Goal: Check status: Check status

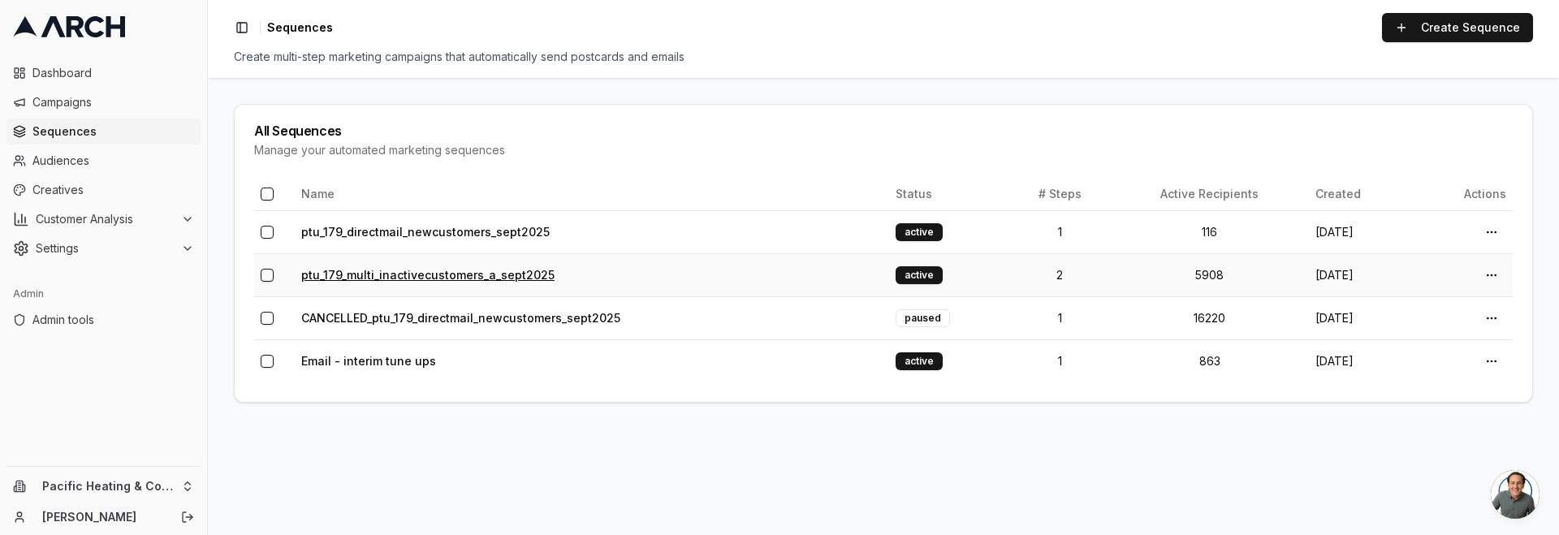
click at [445, 271] on link "ptu_179_multi_inactivecustomers_a_sept2025" at bounding box center [427, 275] width 253 height 14
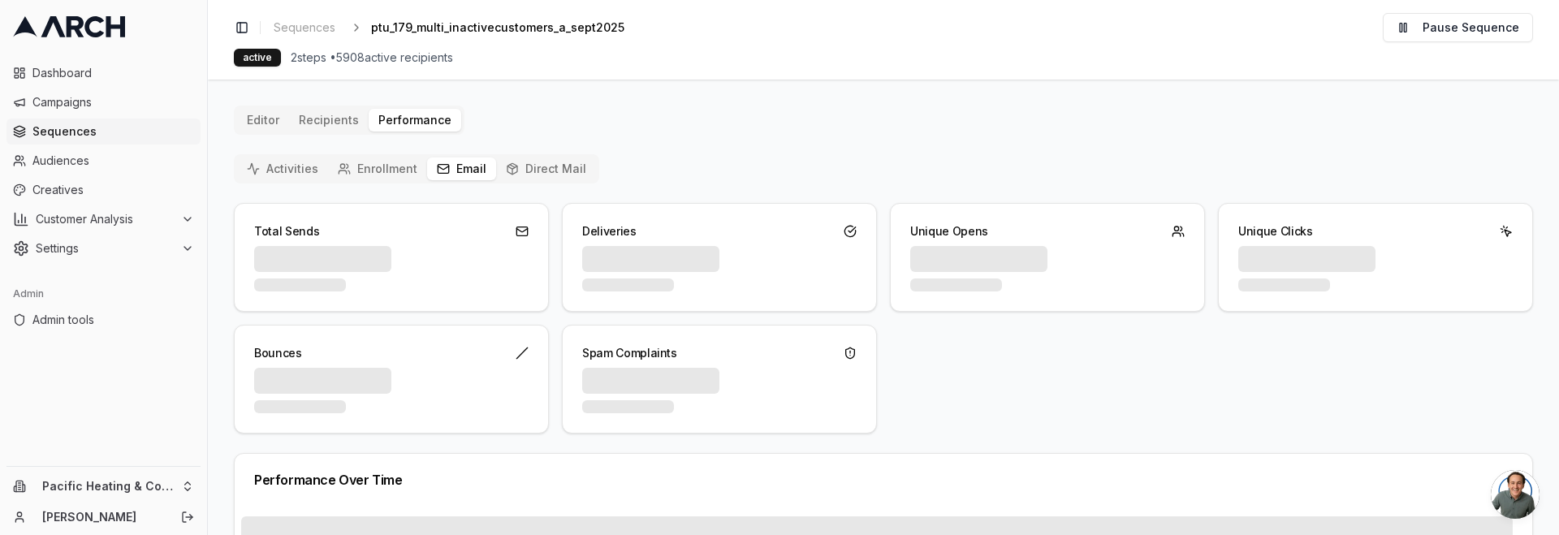
click at [451, 164] on button "Email" at bounding box center [461, 169] width 69 height 23
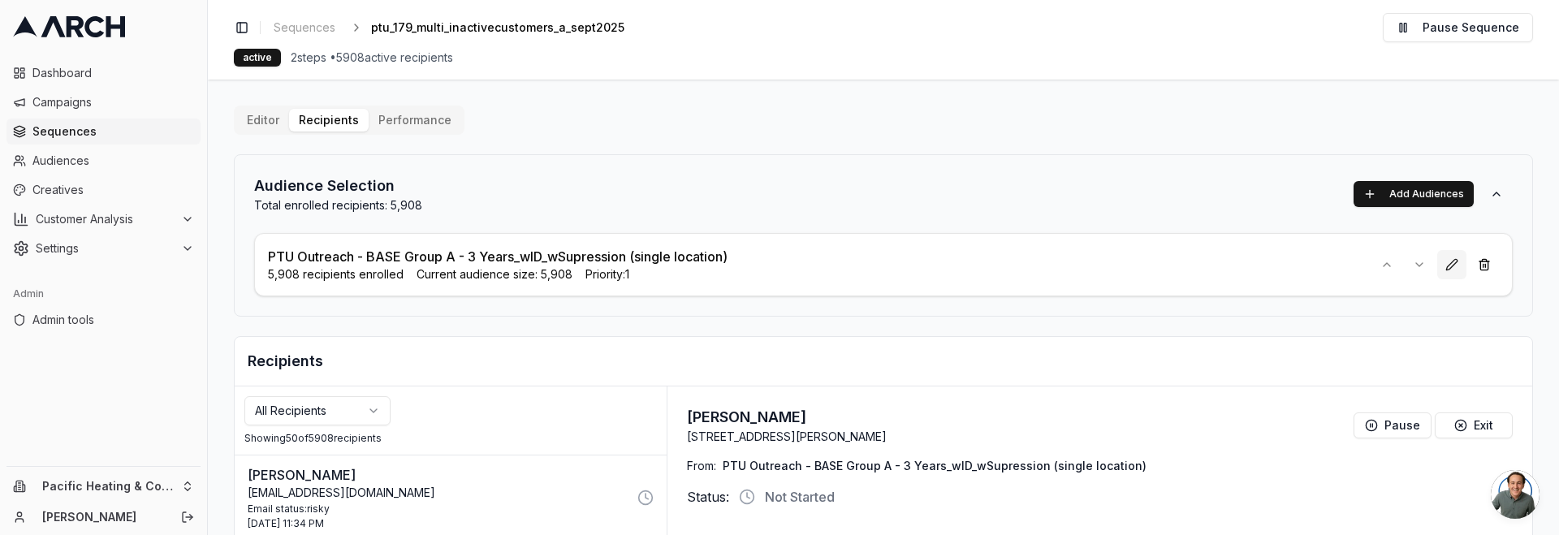
click at [1441, 266] on button at bounding box center [1451, 264] width 29 height 29
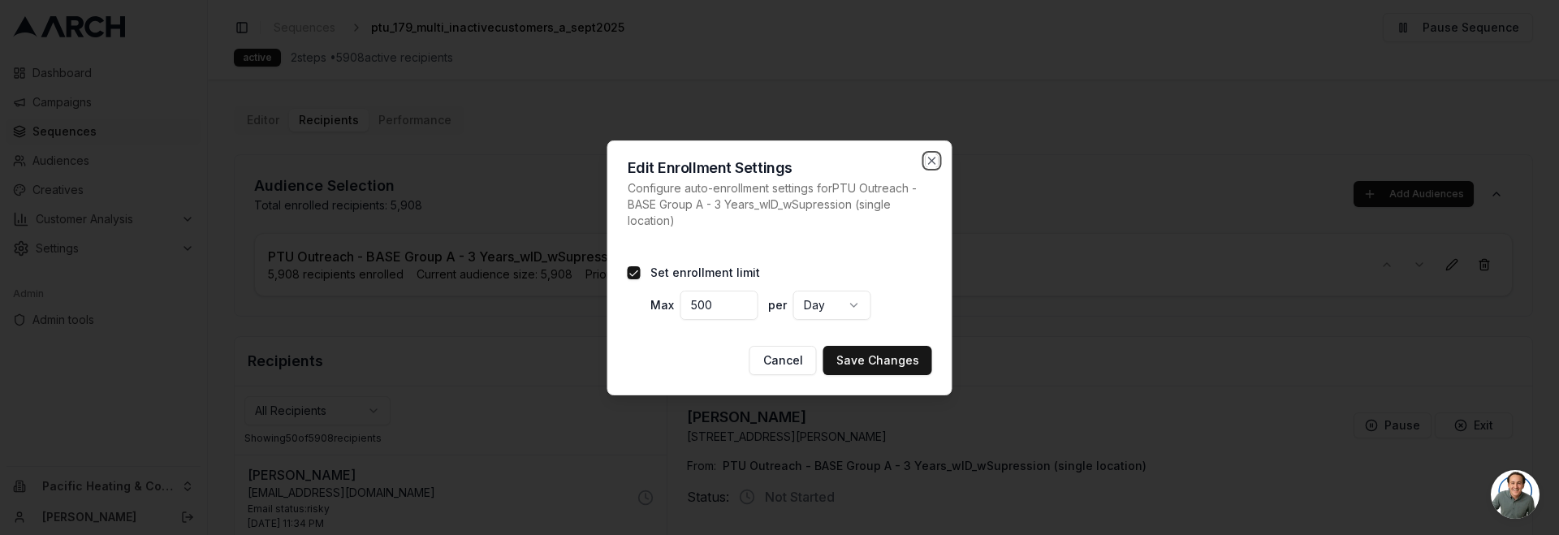
drag, startPoint x: 934, startPoint y: 159, endPoint x: 922, endPoint y: 158, distance: 12.3
click at [934, 159] on icon "button" at bounding box center [932, 160] width 13 height 13
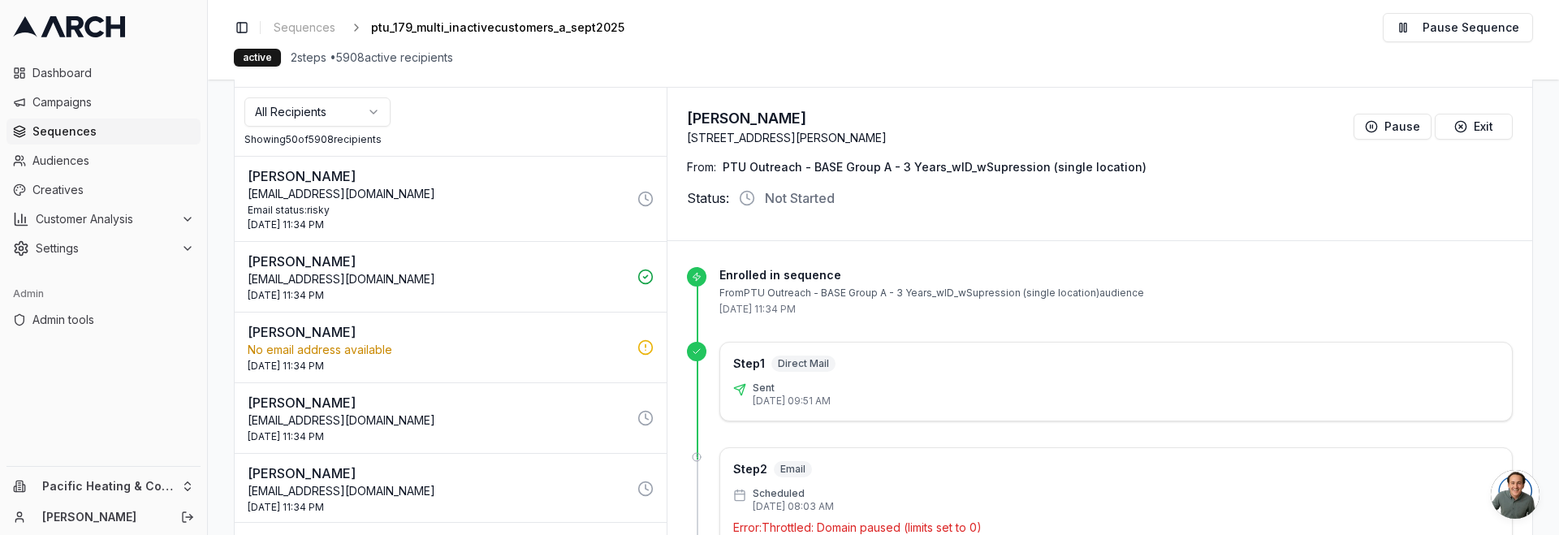
scroll to position [2, 0]
click at [498, 279] on p "[EMAIL_ADDRESS][DOMAIN_NAME]" at bounding box center [438, 278] width 380 height 16
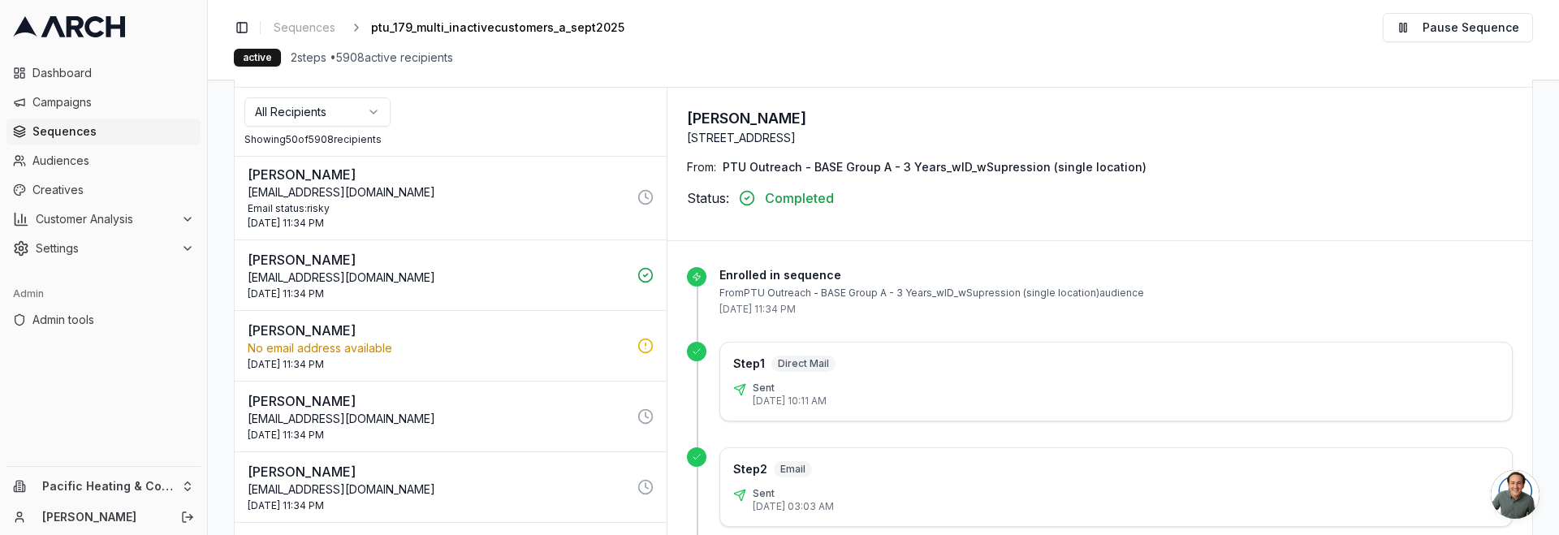
click at [557, 196] on p "[EMAIL_ADDRESS][DOMAIN_NAME]" at bounding box center [438, 192] width 380 height 16
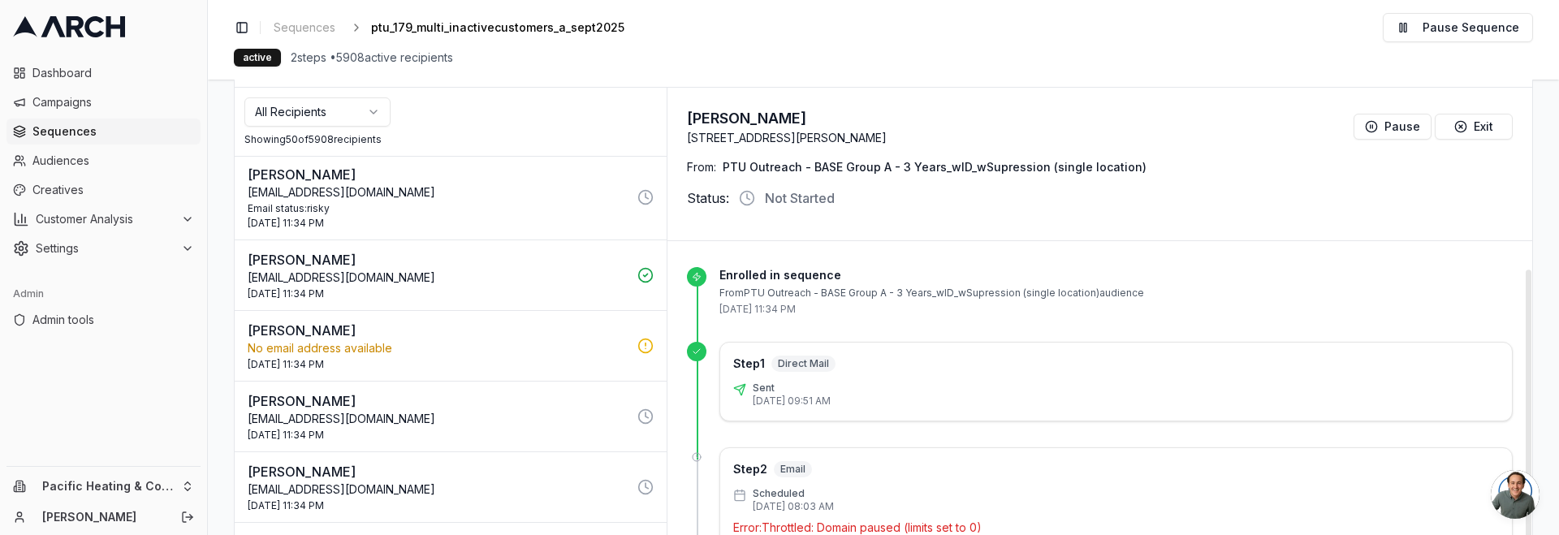
scroll to position [53, 0]
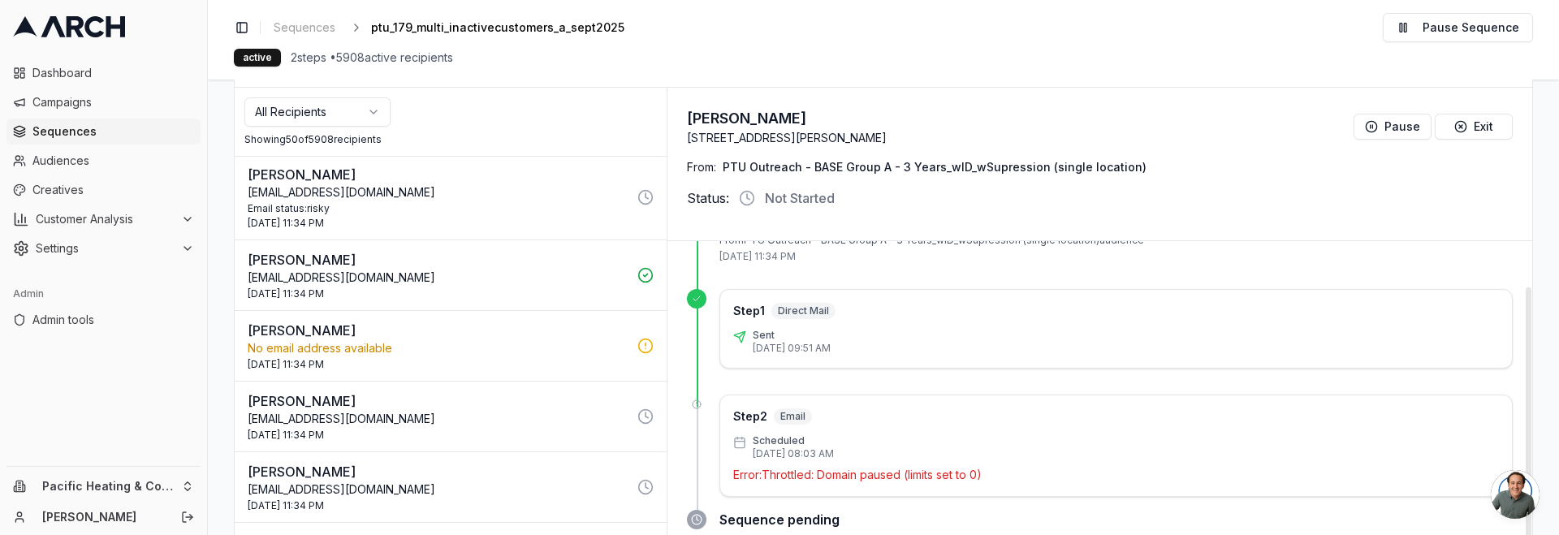
click at [574, 419] on p "[EMAIL_ADDRESS][DOMAIN_NAME]" at bounding box center [438, 419] width 380 height 16
click at [856, 474] on p "Error: Throttled: Daily limit reached (500/500)" at bounding box center [1116, 475] width 766 height 16
copy div "Error: Throttled: Daily limit reached (500/500)"
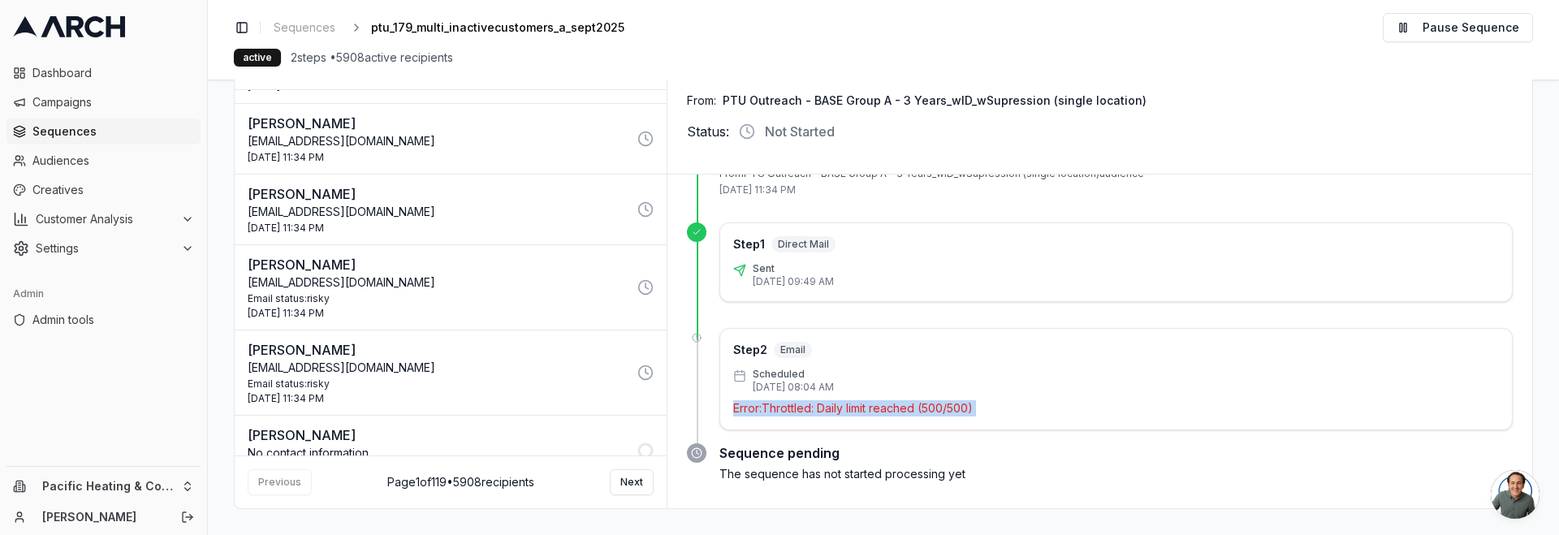
scroll to position [598, 0]
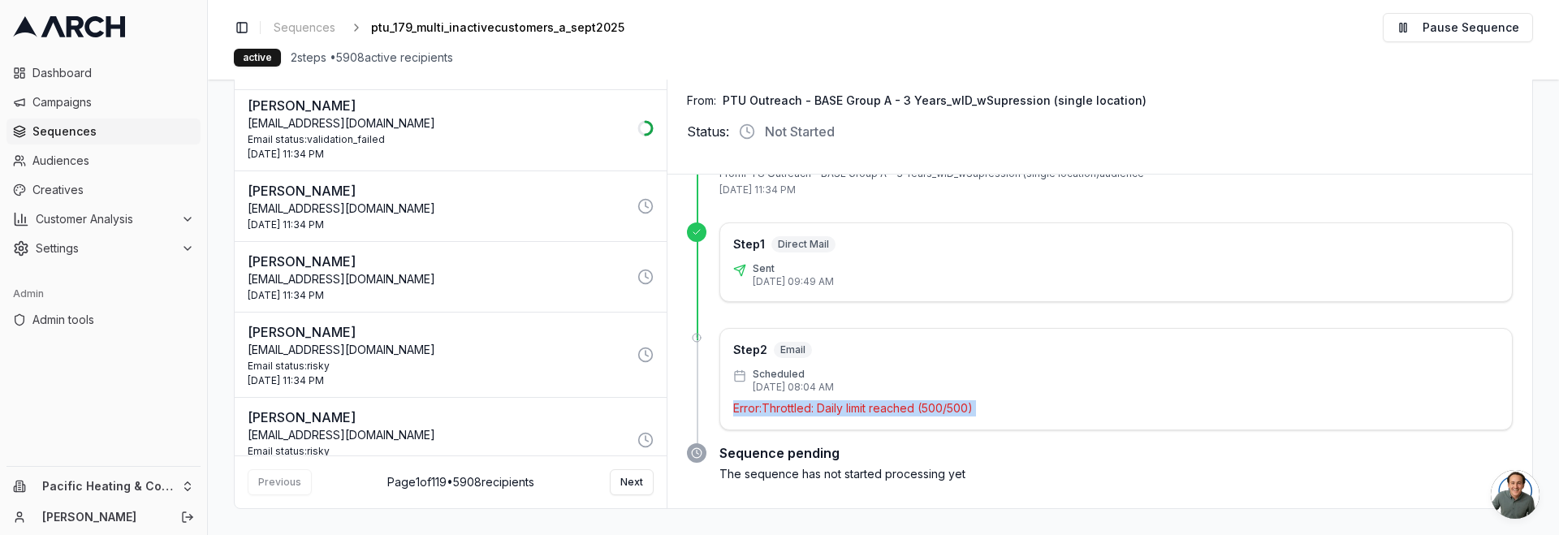
click at [524, 140] on div "Email status: validation_failed" at bounding box center [438, 139] width 380 height 13
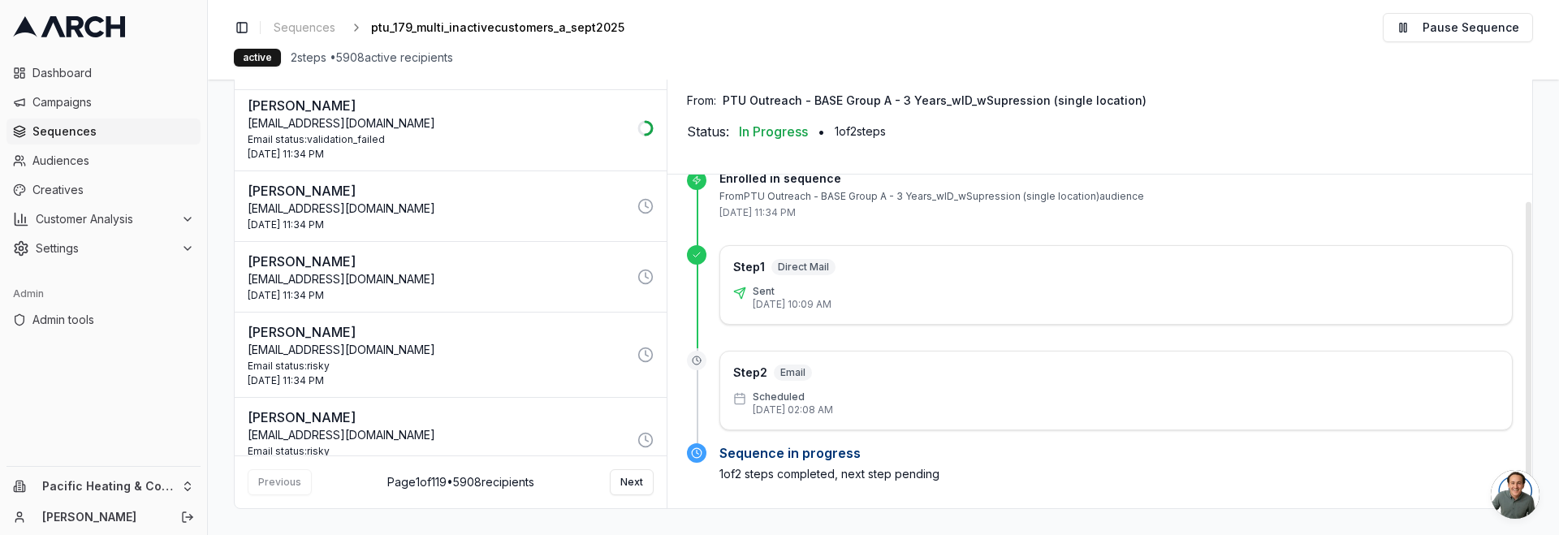
scroll to position [0, 0]
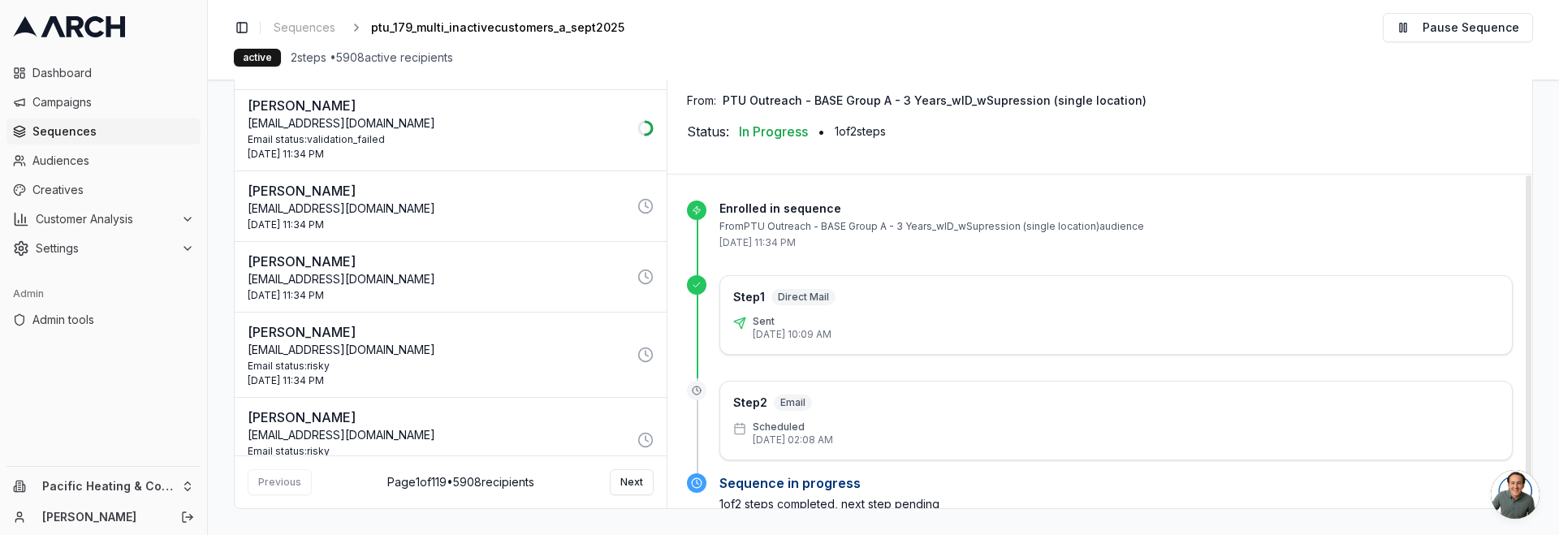
click at [524, 332] on p "[PERSON_NAME]" at bounding box center [438, 331] width 380 height 19
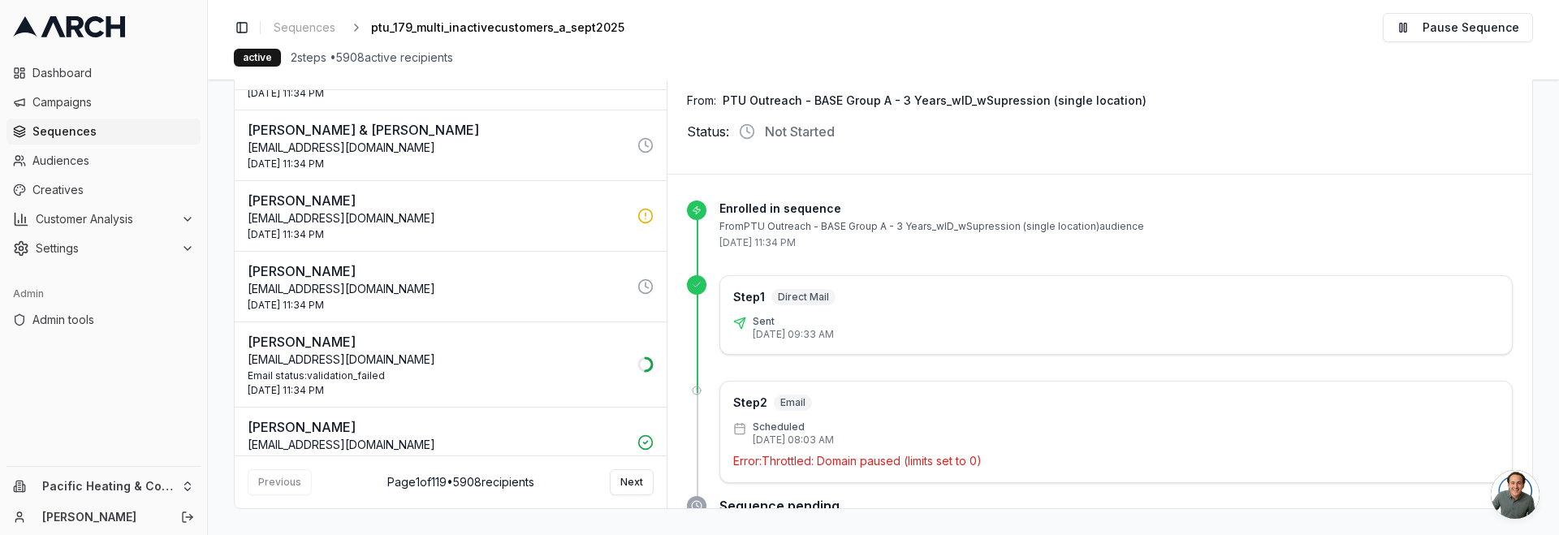
scroll to position [1366, 0]
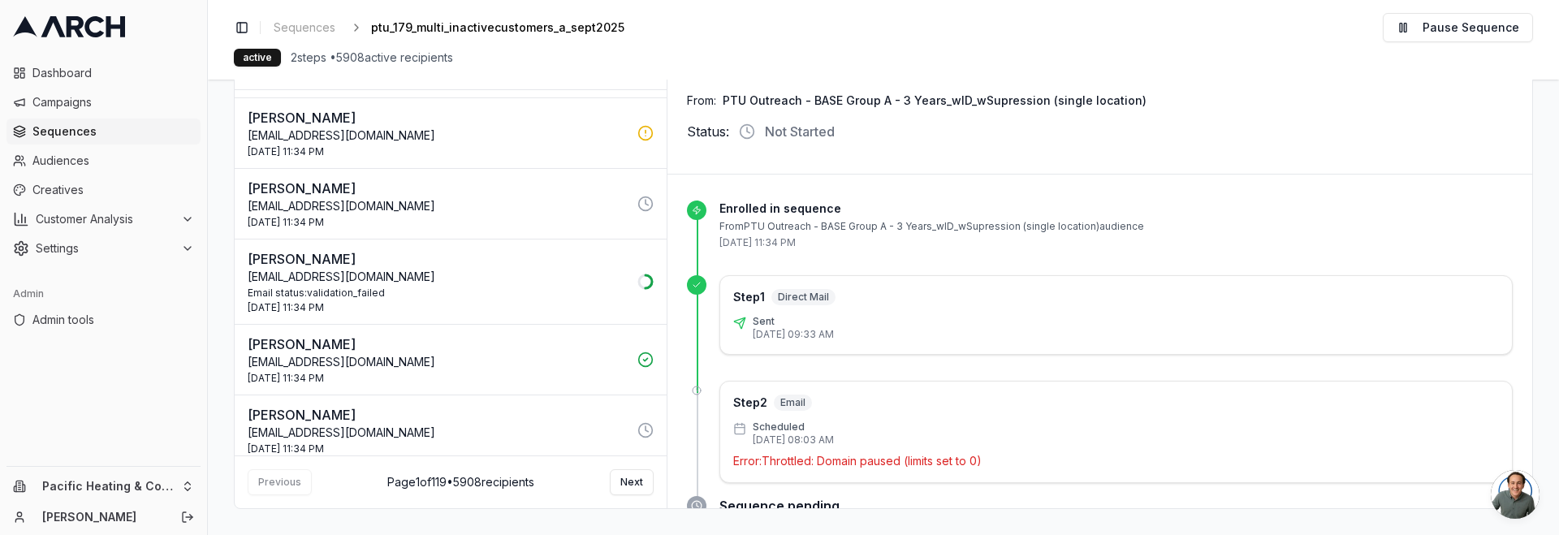
click at [552, 216] on div "[DATE] 11:34 PM" at bounding box center [438, 222] width 380 height 13
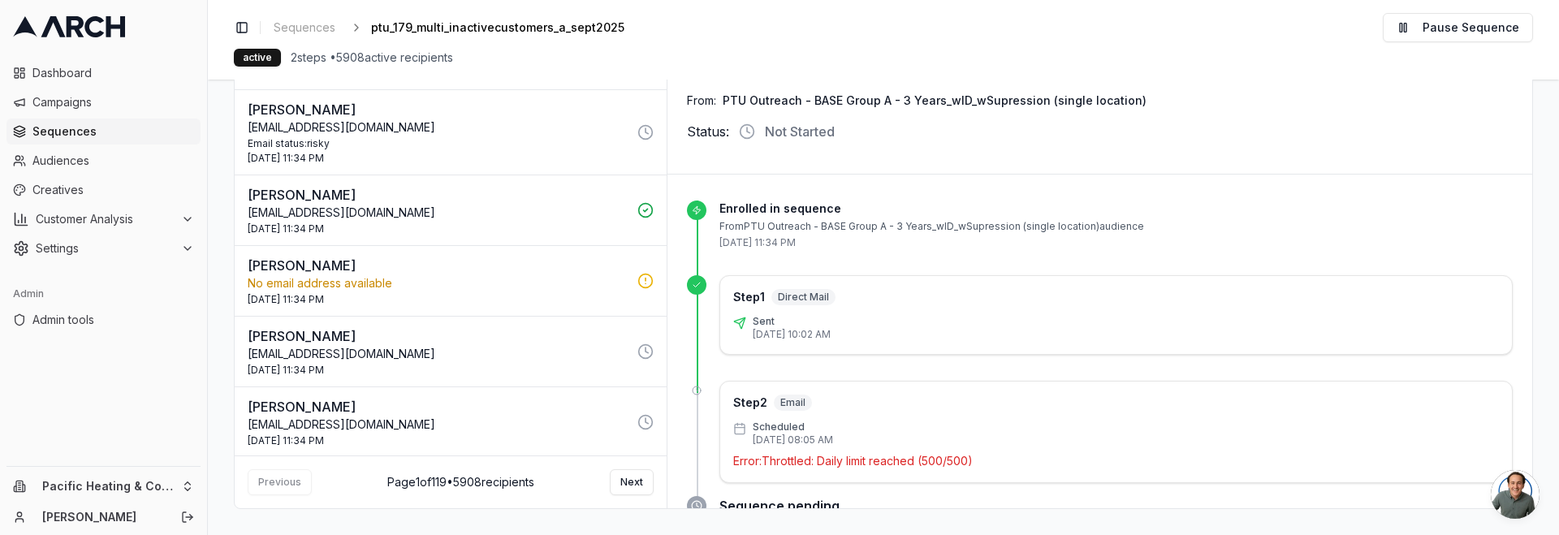
scroll to position [0, 0]
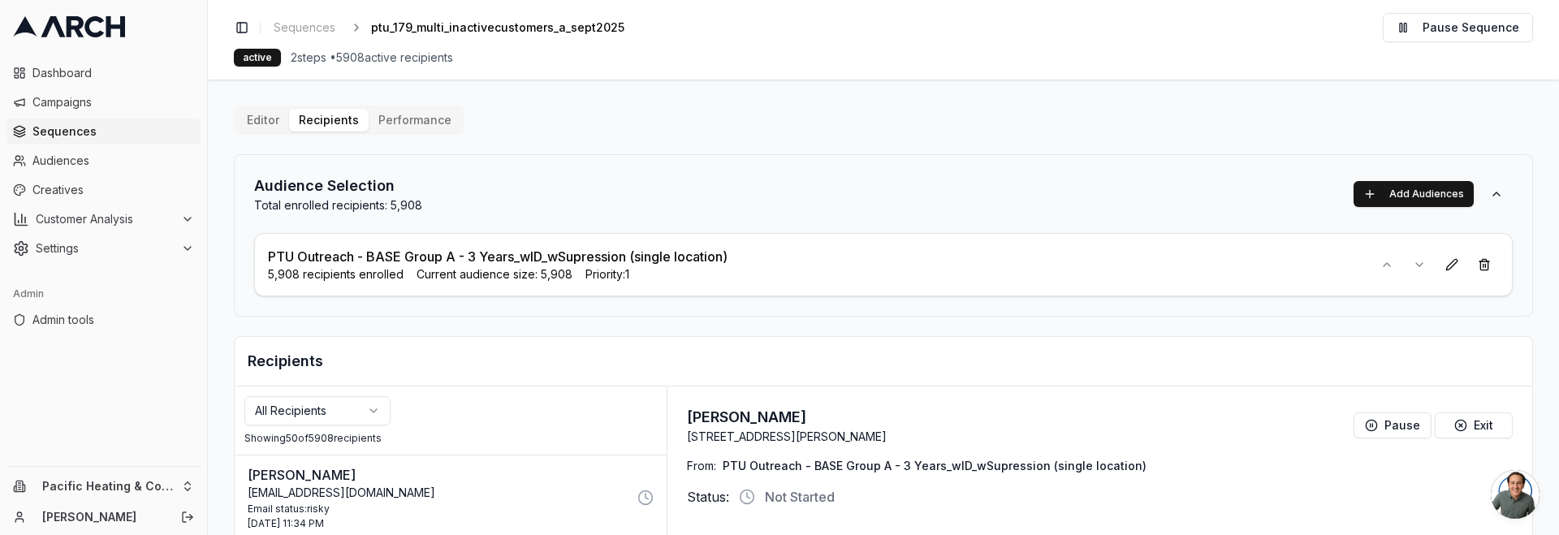
drag, startPoint x: 276, startPoint y: 114, endPoint x: 303, endPoint y: 119, distance: 27.1
click at [276, 114] on button "Editor" at bounding box center [263, 120] width 52 height 23
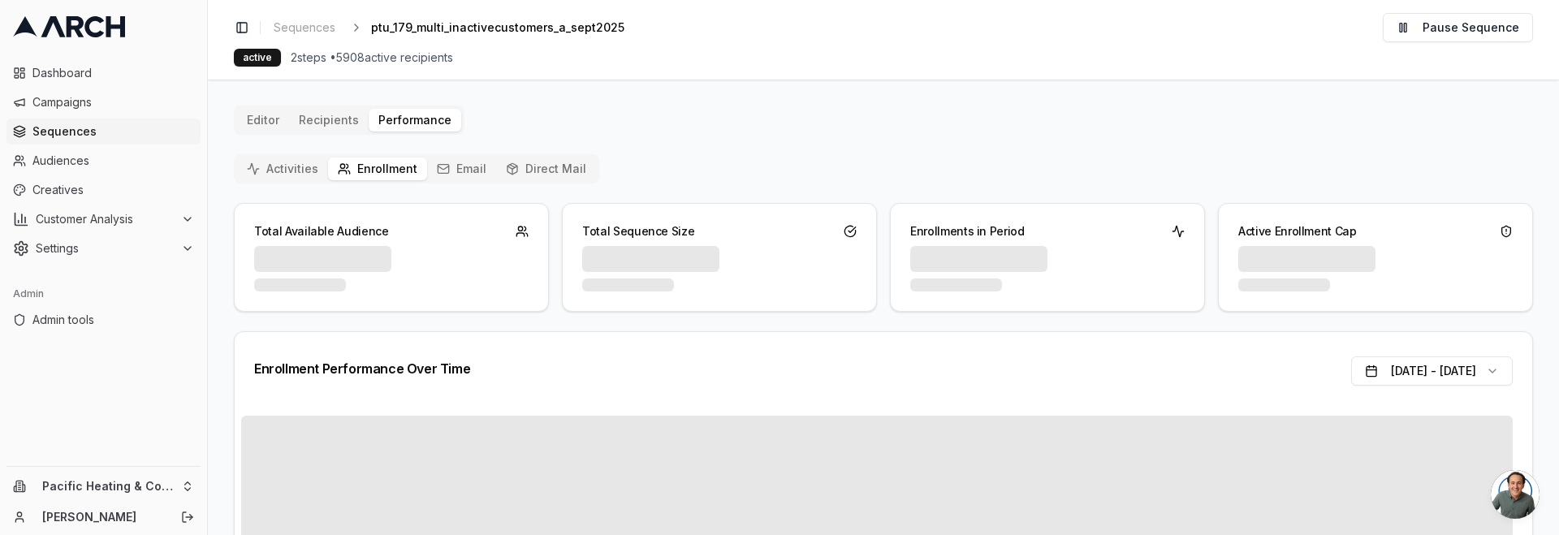
click at [408, 119] on button "Performance" at bounding box center [415, 120] width 93 height 23
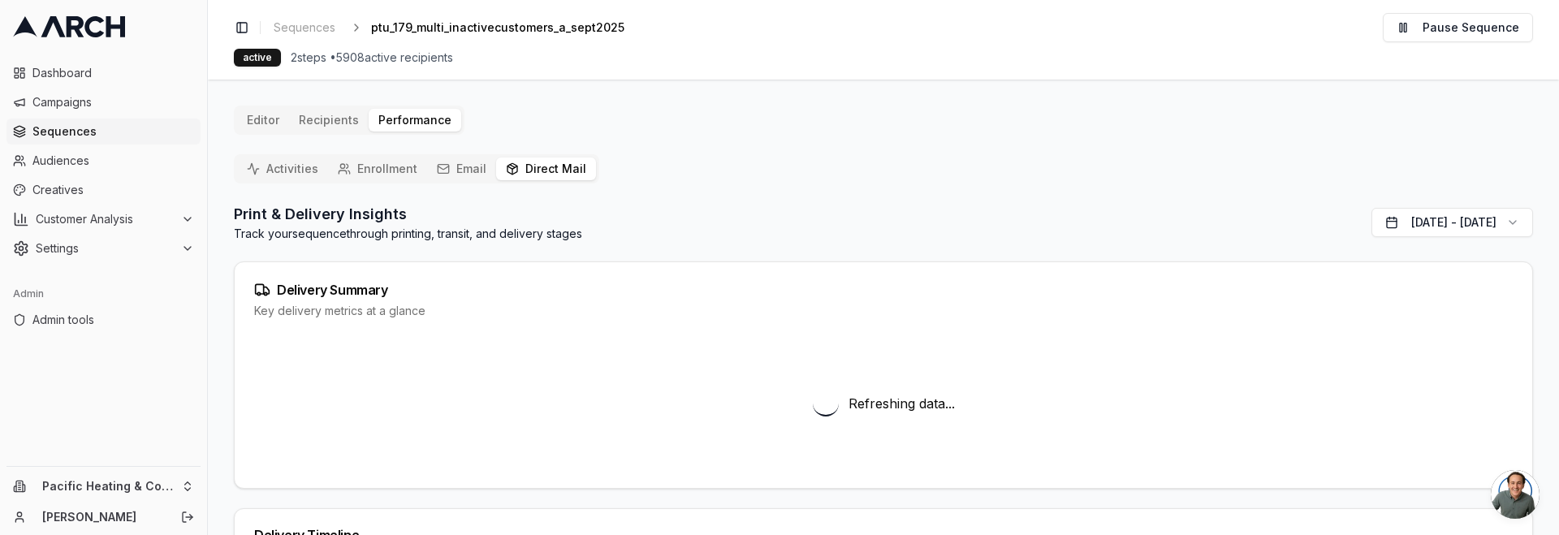
click at [566, 170] on button "Direct Mail" at bounding box center [546, 169] width 100 height 23
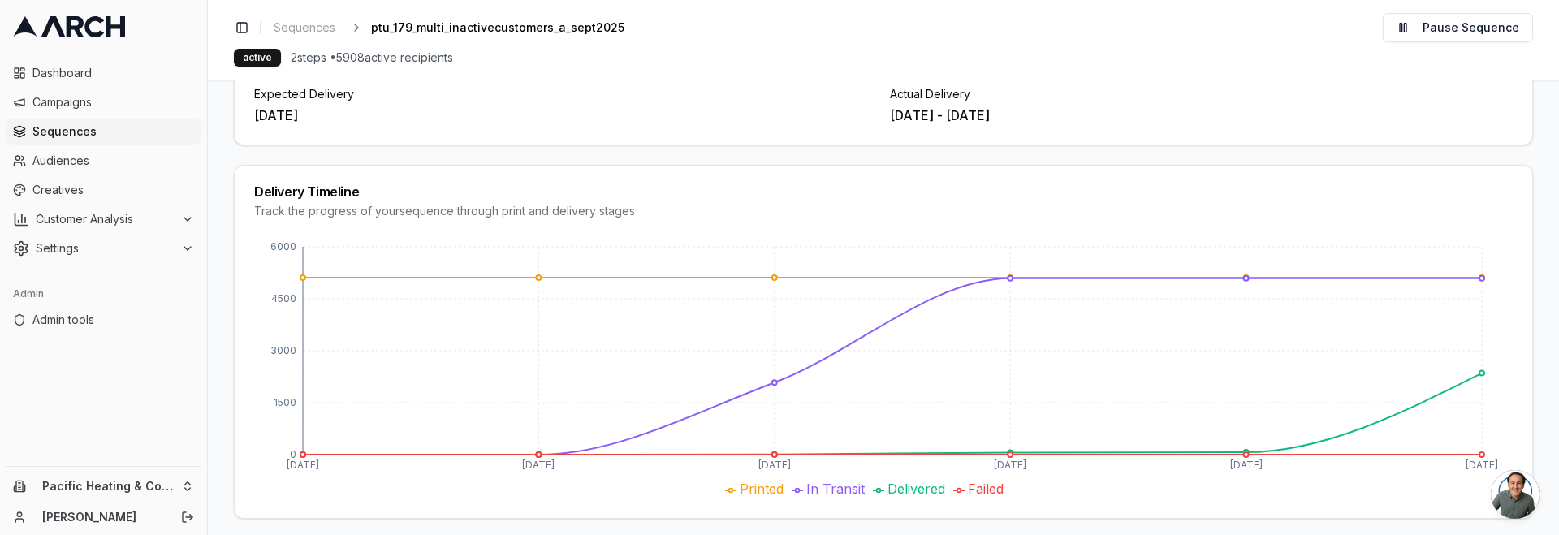
scroll to position [331, 0]
